Goal: Find specific page/section: Find specific page/section

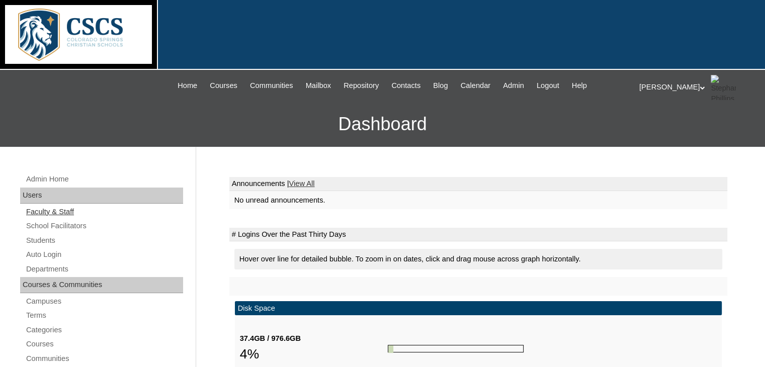
click at [57, 210] on link "Faculty & Staff" at bounding box center [104, 212] width 158 height 13
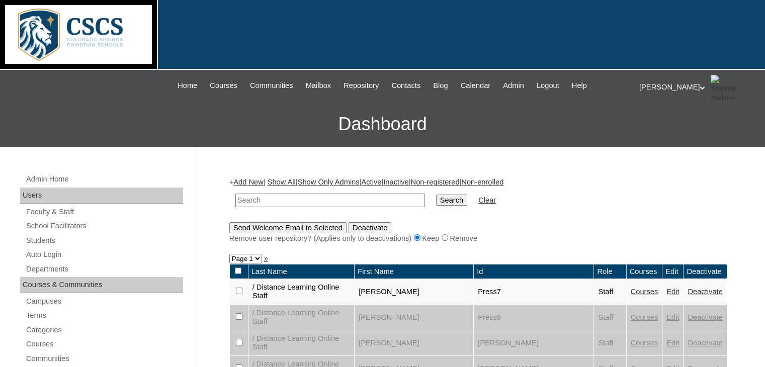
click at [259, 204] on input "text" at bounding box center [330, 201] width 190 height 14
type input "horst"
click at [436, 195] on input "Search" at bounding box center [451, 200] width 31 height 11
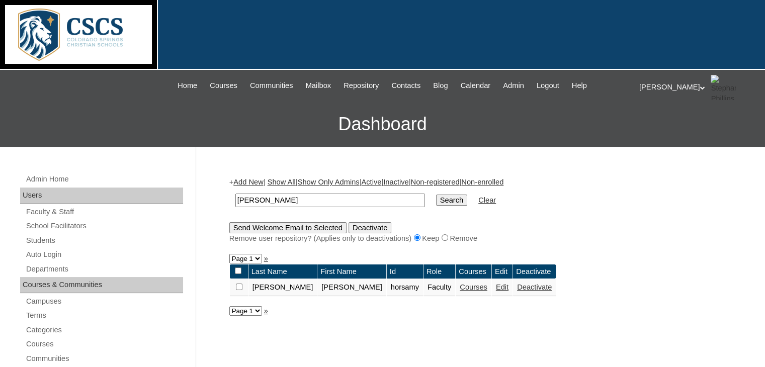
click at [460, 288] on link "Courses" at bounding box center [474, 287] width 28 height 8
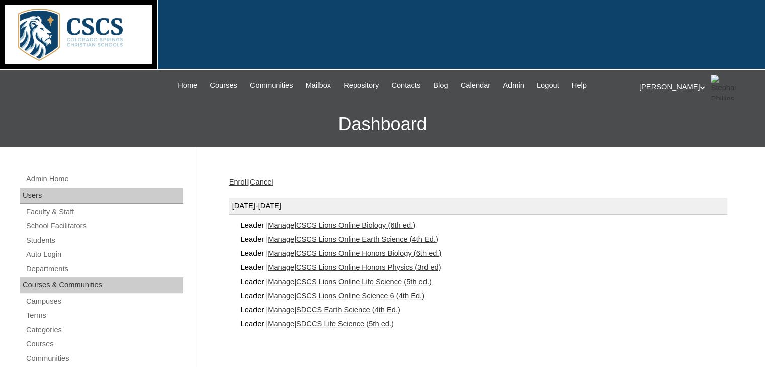
scroll to position [51, 0]
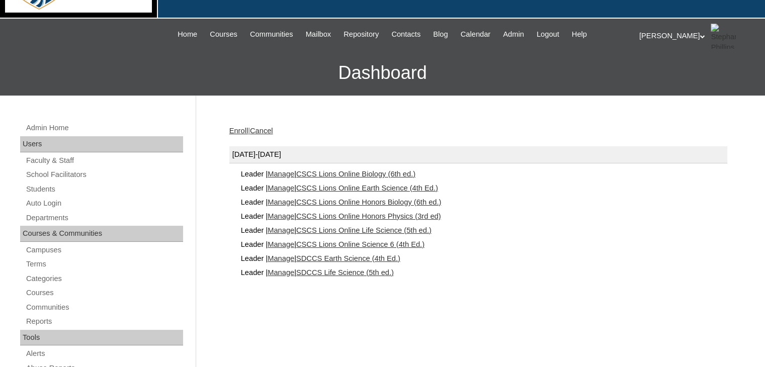
click at [374, 240] on link "CSCS Lions Online Science 6 (4th Ed.)" at bounding box center [360, 244] width 128 height 8
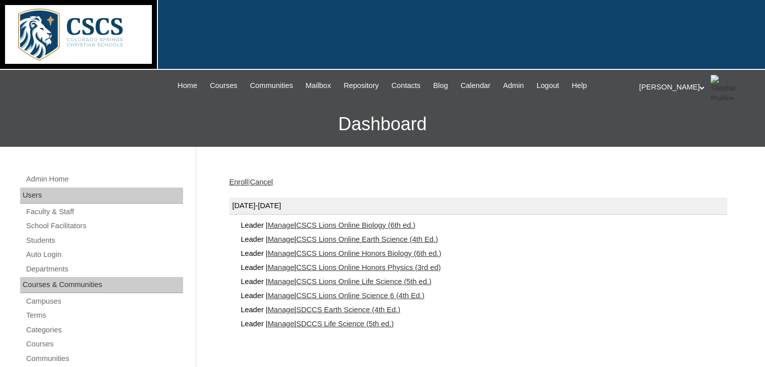
scroll to position [51, 0]
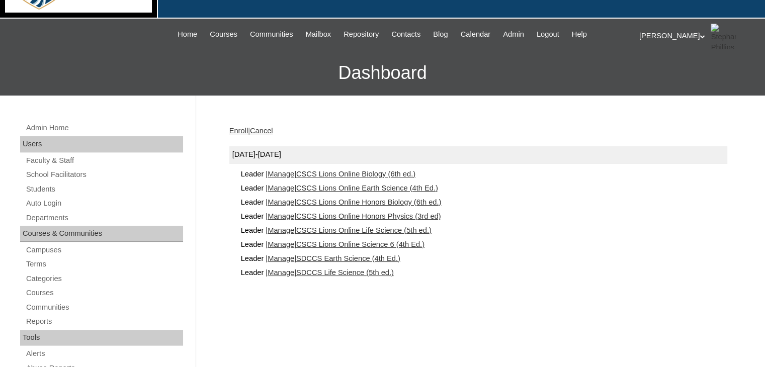
click at [378, 217] on link "CSCS Lions Online Honors Physics (3rd ed)" at bounding box center [368, 216] width 145 height 8
